Goal: Task Accomplishment & Management: Manage account settings

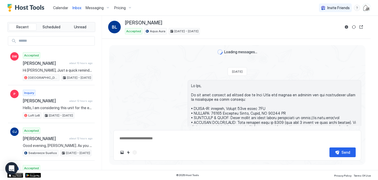
scroll to position [823, 0]
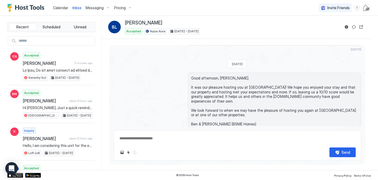
click at [63, 6] on span "Calendar" at bounding box center [60, 8] width 15 height 4
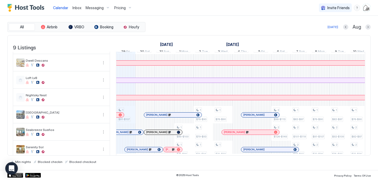
scroll to position [57, 0]
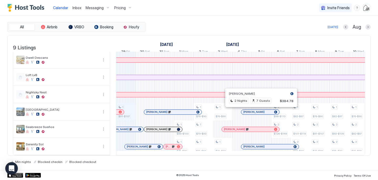
click at [258, 111] on div at bounding box center [258, 112] width 4 height 4
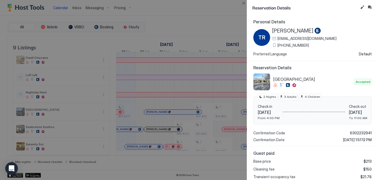
scroll to position [0, 0]
click at [370, 8] on button "Inbox" at bounding box center [369, 7] width 6 height 6
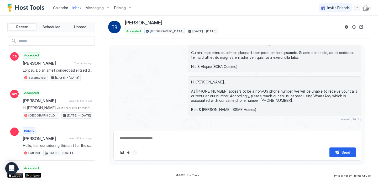
scroll to position [126, 0]
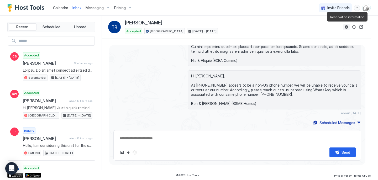
click at [345, 25] on button "Reservation information" at bounding box center [346, 27] width 6 height 6
type textarea "*"
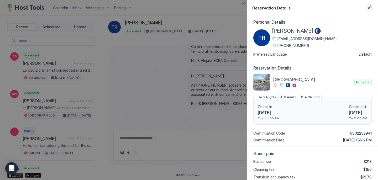
click at [369, 6] on button "Edit reservation" at bounding box center [369, 7] width 6 height 6
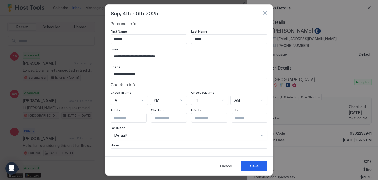
click at [205, 150] on textarea "Input Field" at bounding box center [189, 161] width 156 height 26
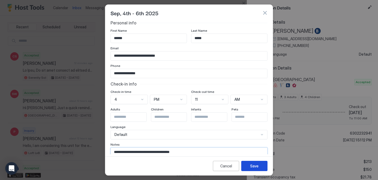
type textarea "**********"
click at [249, 164] on button "Save" at bounding box center [254, 166] width 26 height 10
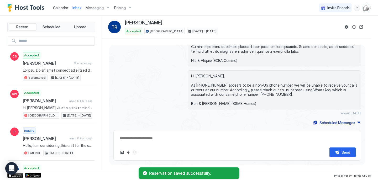
click at [65, 8] on span "Calendar" at bounding box center [60, 8] width 15 height 4
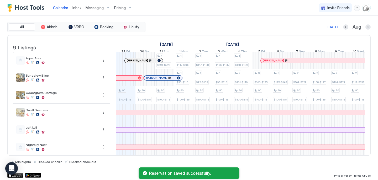
scroll to position [57, 0]
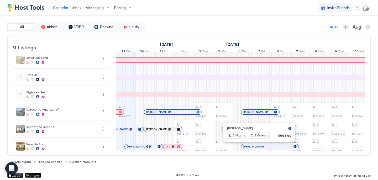
click at [257, 146] on div at bounding box center [257, 146] width 4 height 4
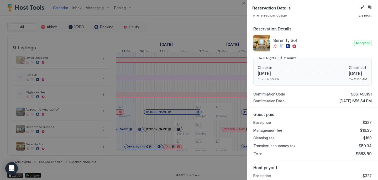
scroll to position [0, 0]
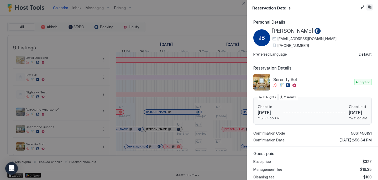
click at [369, 9] on button "Inbox" at bounding box center [369, 7] width 6 height 6
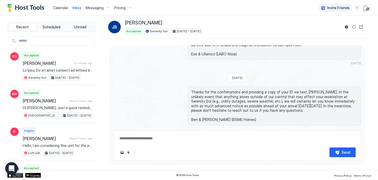
scroll to position [144, 0]
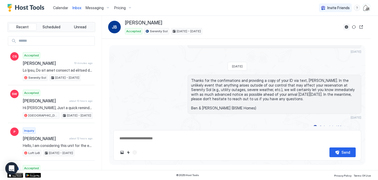
click at [347, 26] on button "Reservation information" at bounding box center [346, 27] width 6 height 6
type textarea "*"
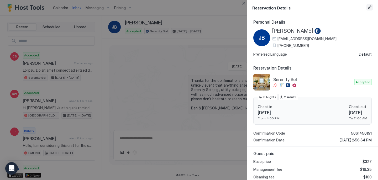
click at [370, 7] on button "Edit reservation" at bounding box center [369, 7] width 6 height 6
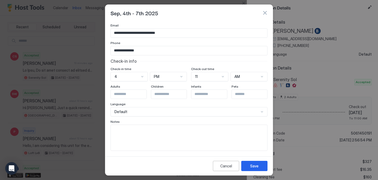
scroll to position [24, 0]
click at [159, 129] on textarea "Input Field" at bounding box center [189, 138] width 156 height 26
type textarea "**********"
click at [250, 163] on div "Save" at bounding box center [254, 166] width 8 height 6
type textarea "*"
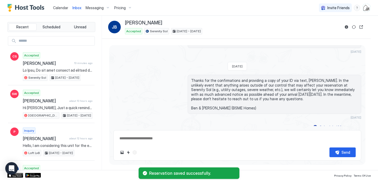
click at [61, 9] on span "Calendar" at bounding box center [60, 8] width 15 height 4
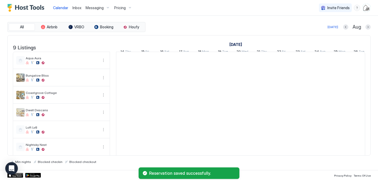
scroll to position [0, 291]
